Goal: Find specific page/section: Find specific page/section

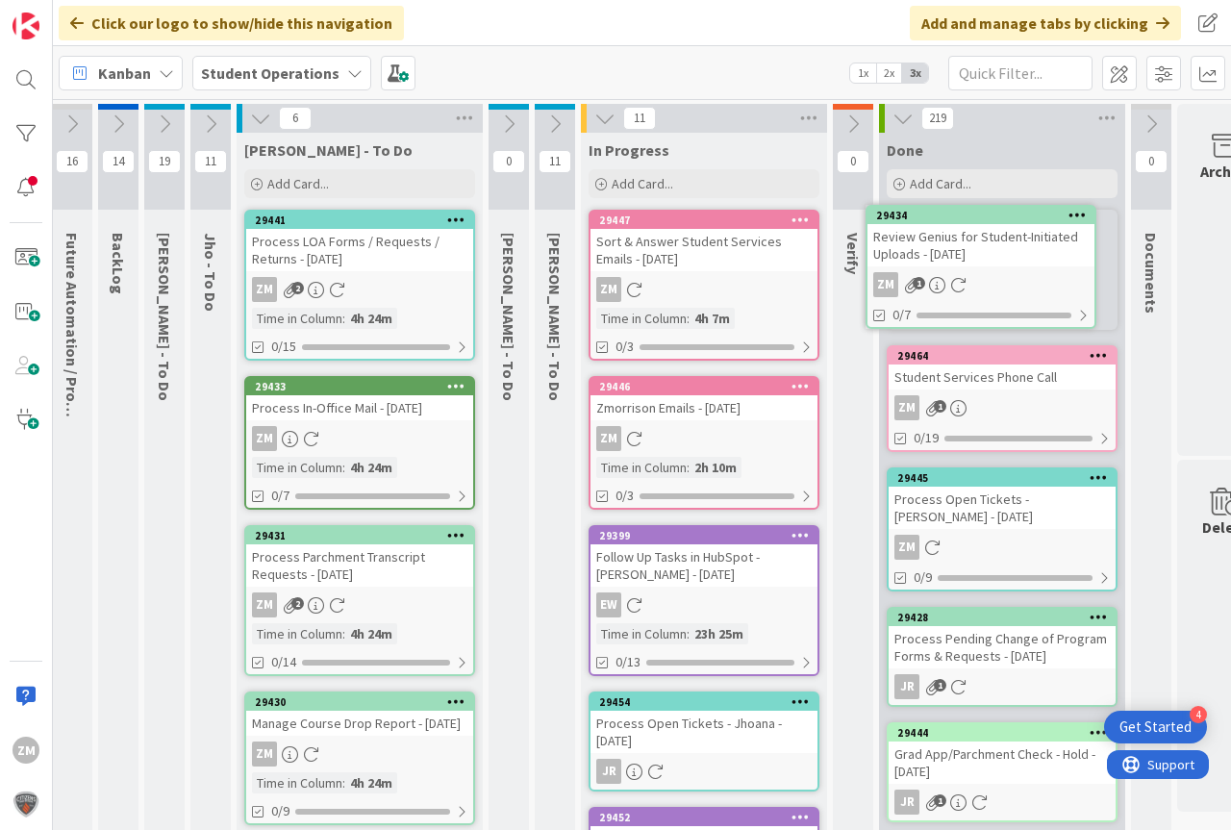
scroll to position [0, 19]
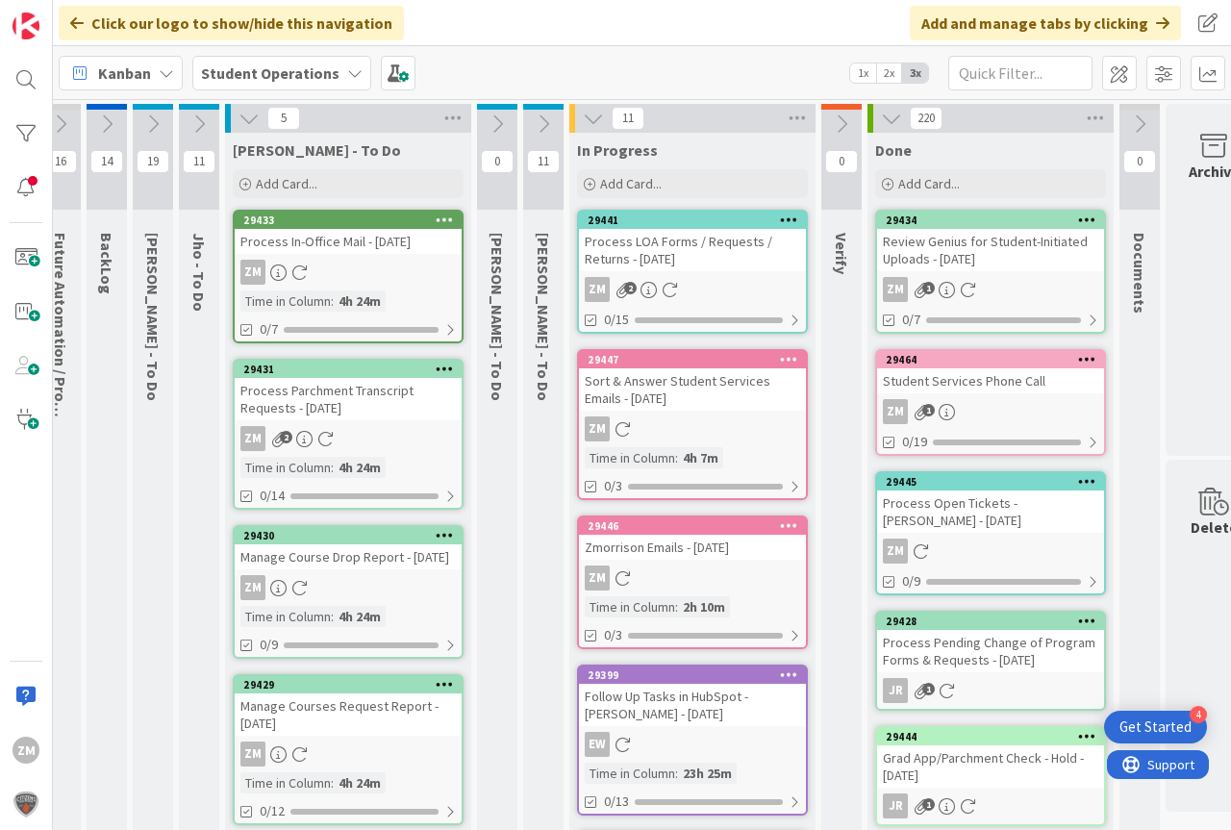
click at [676, 232] on div "Process LOA Forms / Requests / Returns - [DATE]" at bounding box center [692, 250] width 227 height 42
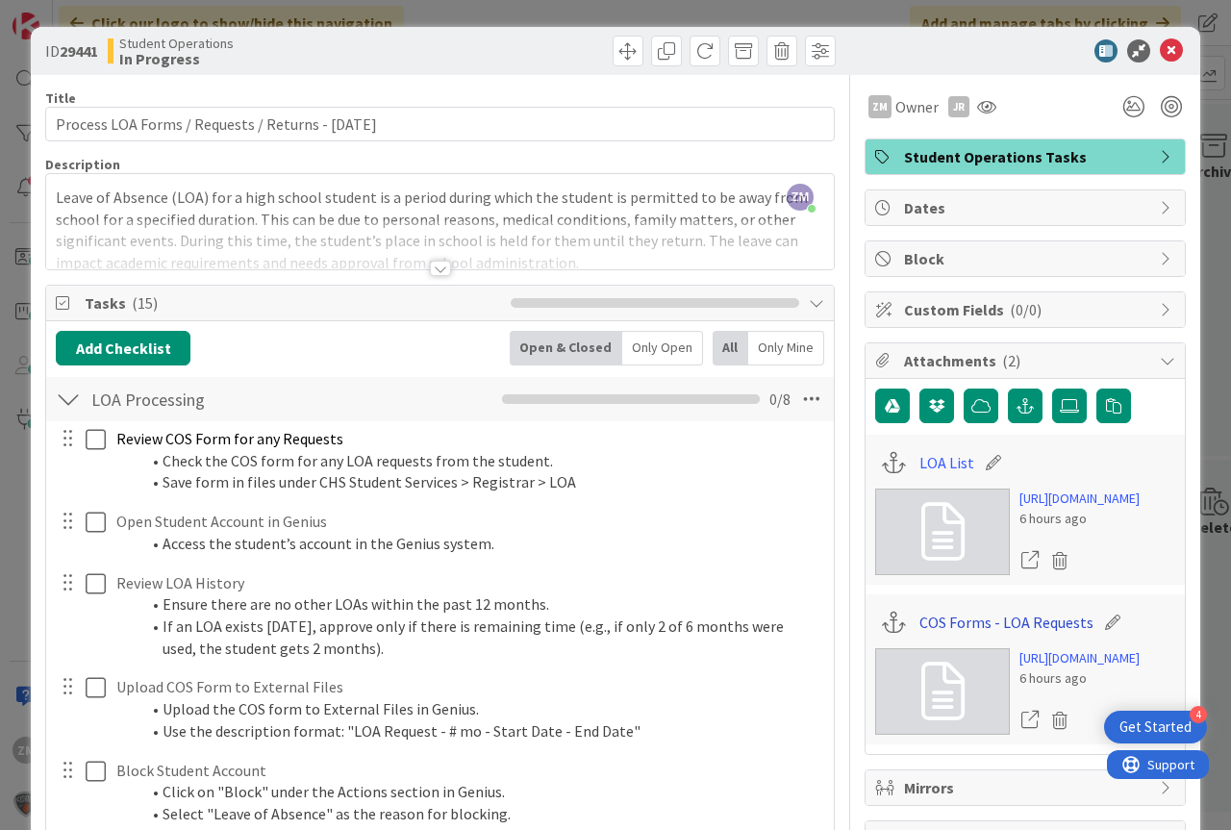
click at [1008, 634] on link "COS Forms - LOA Requests" at bounding box center [1006, 622] width 174 height 23
click at [925, 462] on link "LOA List" at bounding box center [946, 462] width 55 height 23
click at [1167, 48] on icon at bounding box center [1171, 50] width 23 height 23
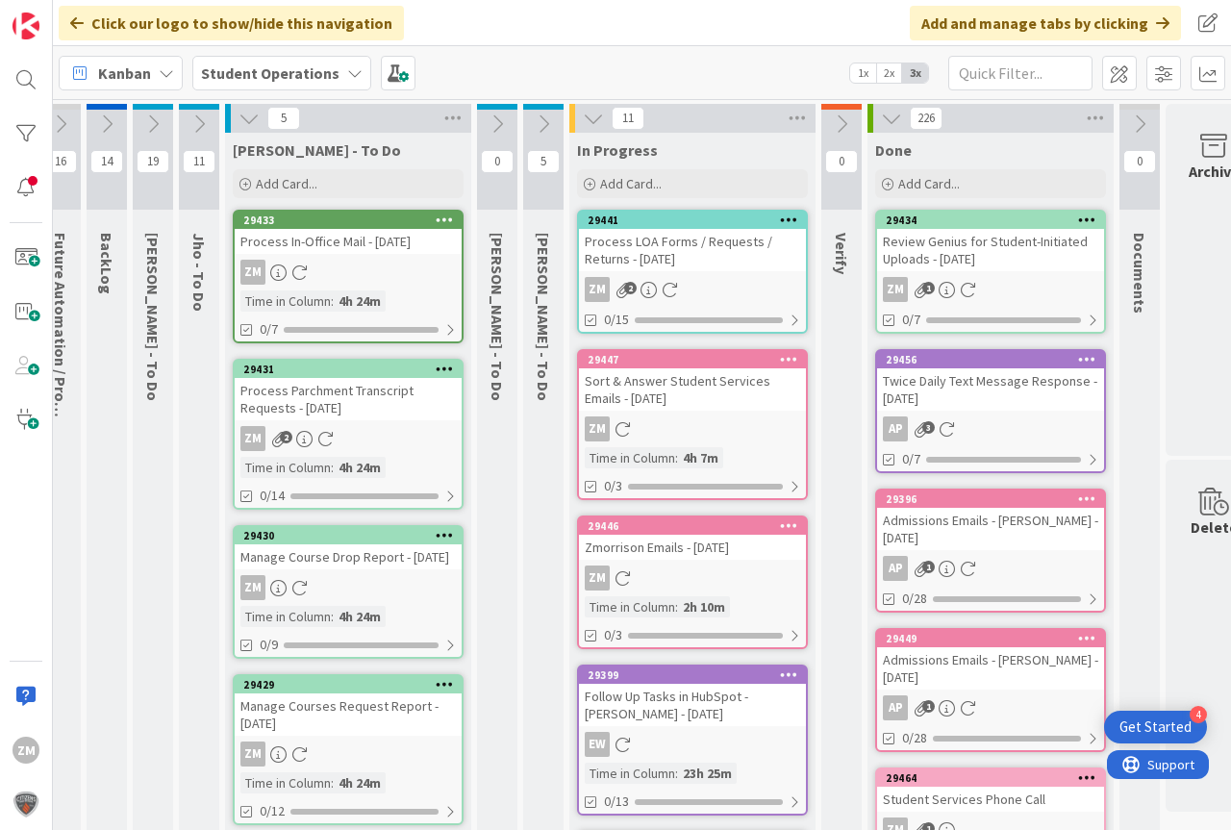
click at [206, 122] on icon at bounding box center [198, 123] width 21 height 21
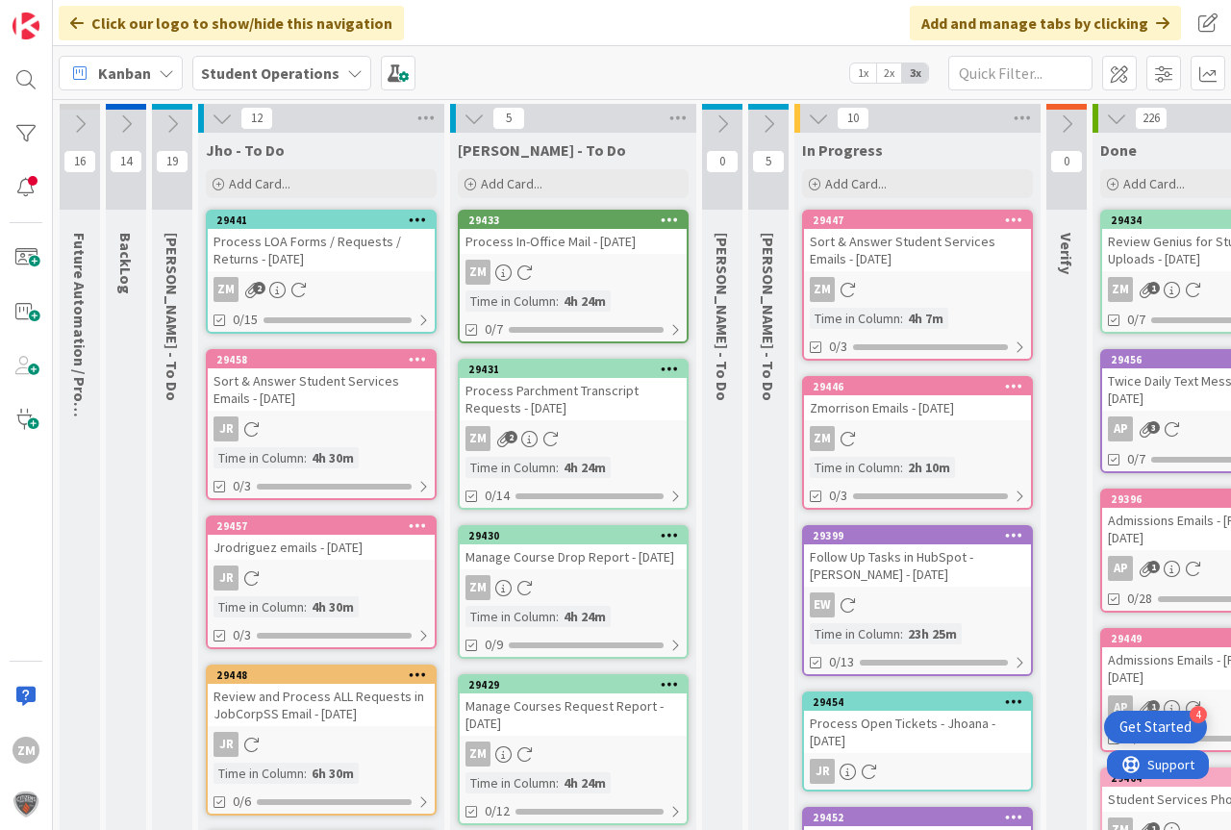
click at [218, 118] on icon at bounding box center [222, 118] width 21 height 21
